Goal: Information Seeking & Learning: Learn about a topic

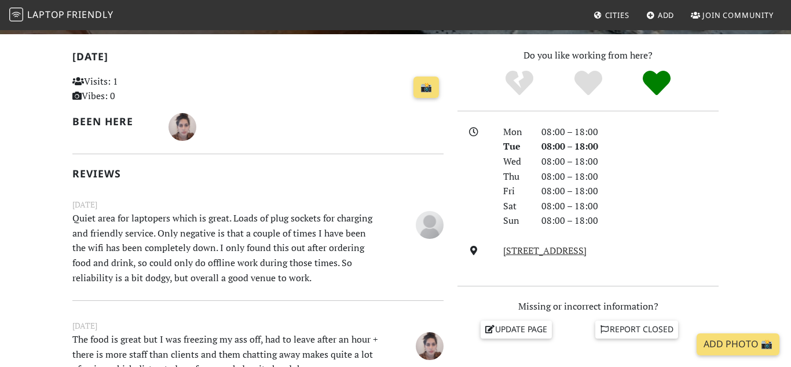
scroll to position [238, 0]
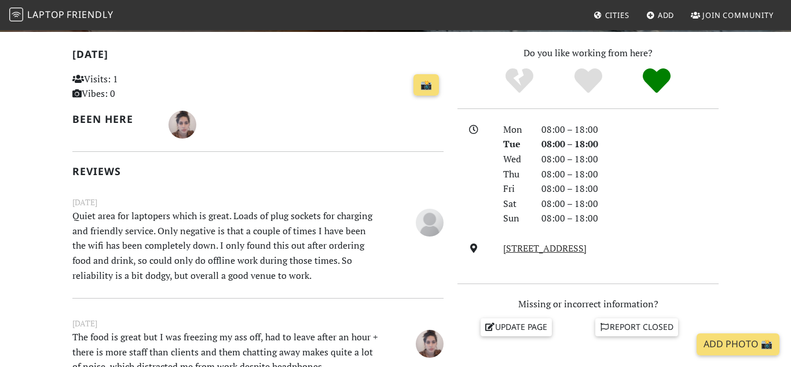
click at [167, 254] on p "Quiet area for laptopers which is great. Loads of plug sockets for charging and…" at bounding box center [225, 246] width 321 height 74
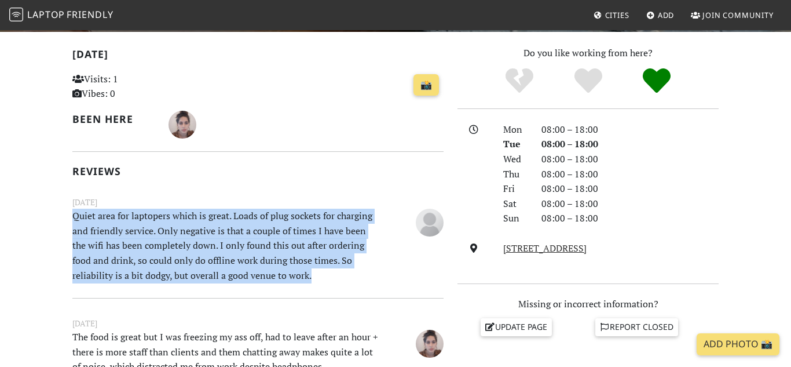
click at [167, 254] on p "Quiet area for laptopers which is great. Loads of plug sockets for charging and…" at bounding box center [225, 246] width 321 height 74
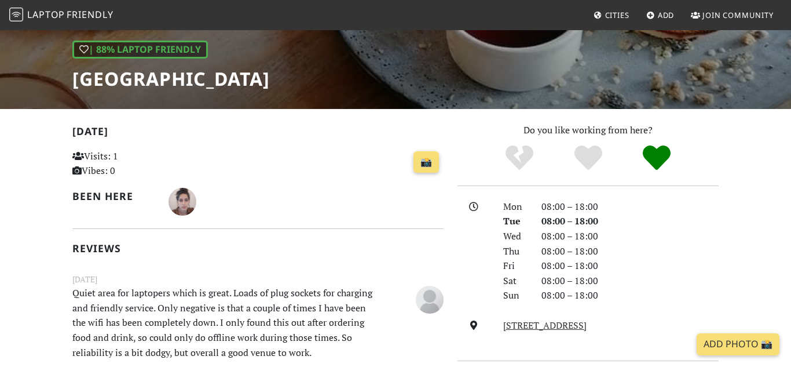
scroll to position [0, 0]
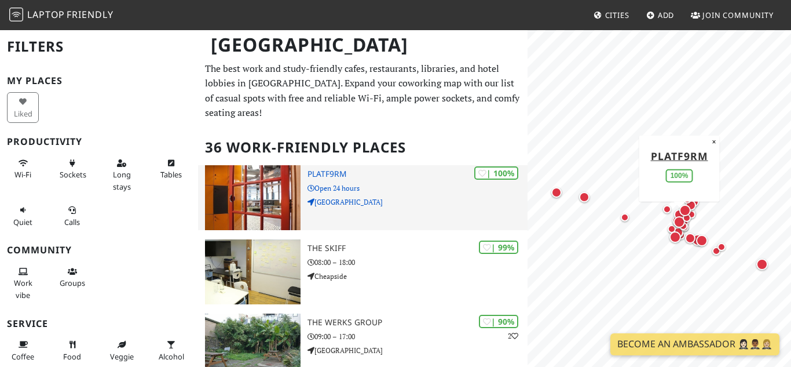
click at [322, 169] on h3 "PLATF9RM" at bounding box center [418, 174] width 220 height 10
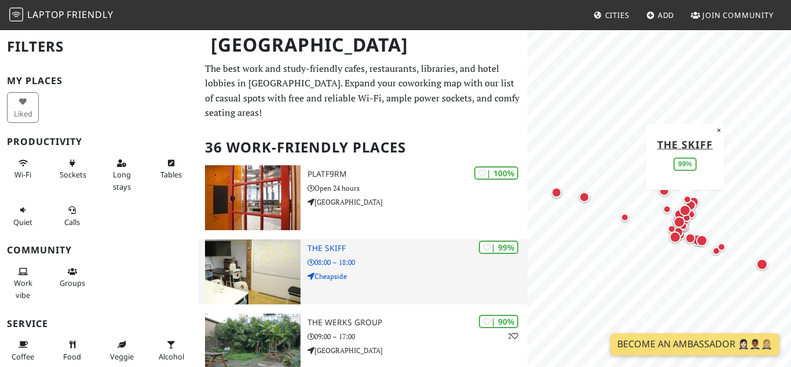
click at [282, 244] on img at bounding box center [253, 271] width 96 height 65
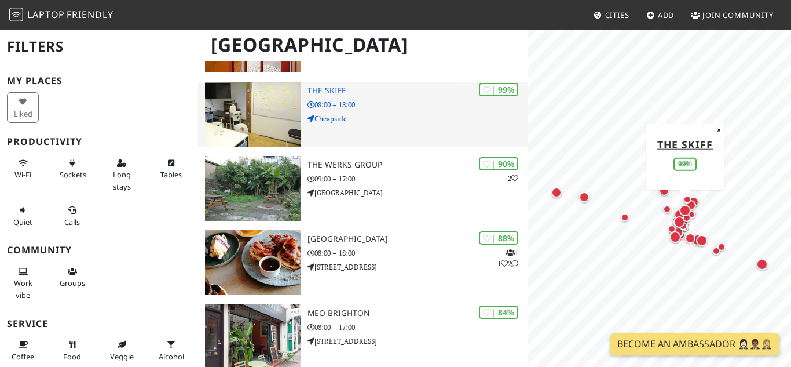
scroll to position [162, 0]
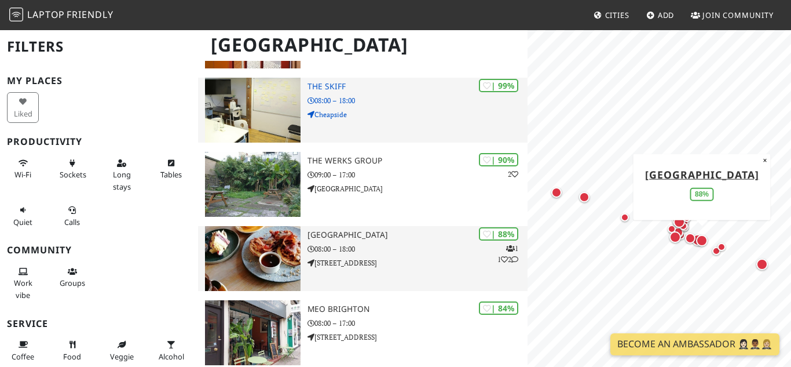
click at [308, 260] on icon at bounding box center [311, 263] width 7 height 7
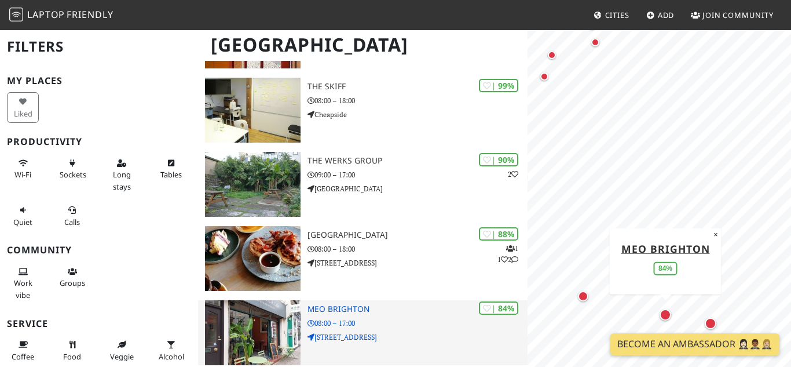
click at [297, 317] on img at bounding box center [253, 332] width 96 height 65
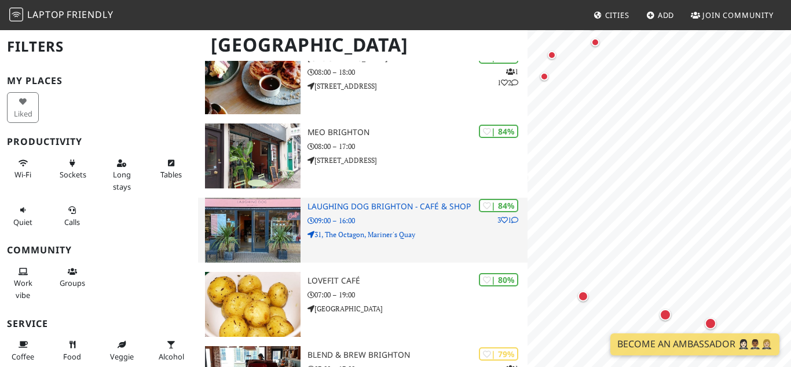
scroll to position [0, 0]
click at [329, 225] on div "| 84% 3 1 Laughing Dog Brighton - Café & Shop 09:00 – 16:00 31, The Octagon, Ma…" at bounding box center [418, 230] width 220 height 65
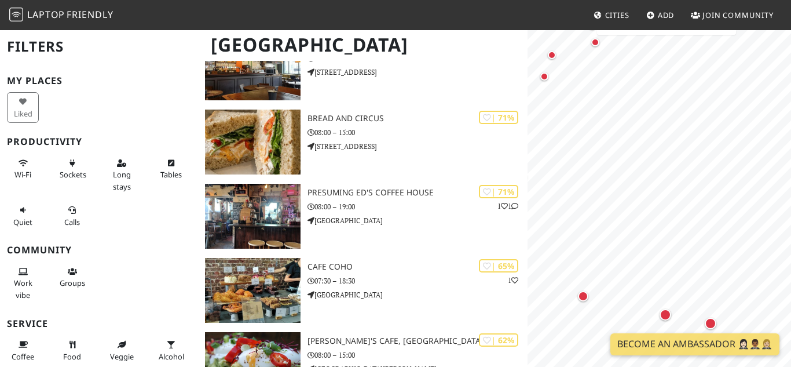
scroll to position [947, 0]
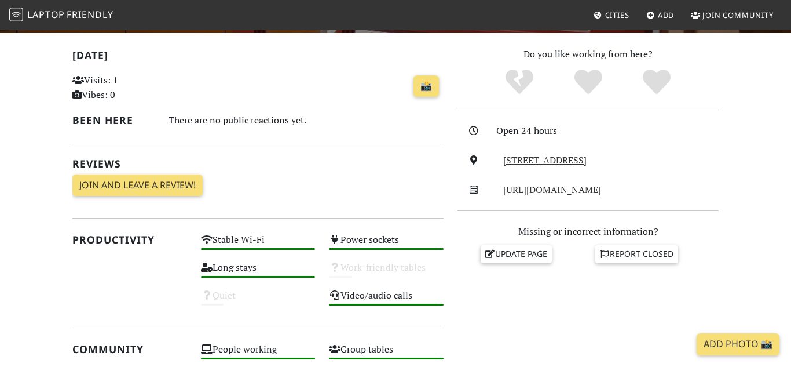
scroll to position [235, 0]
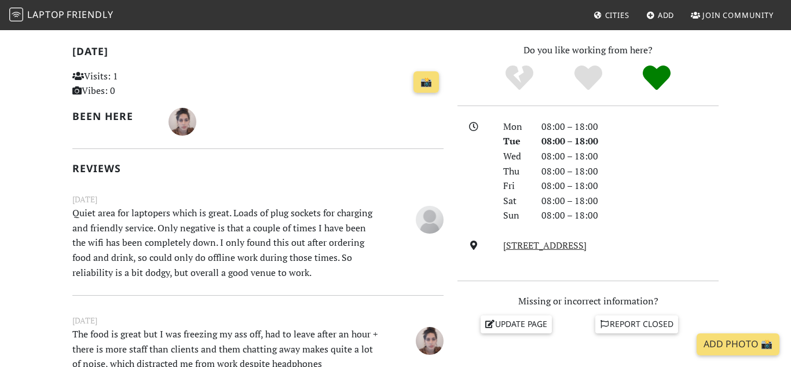
scroll to position [244, 0]
